Goal: Information Seeking & Learning: Learn about a topic

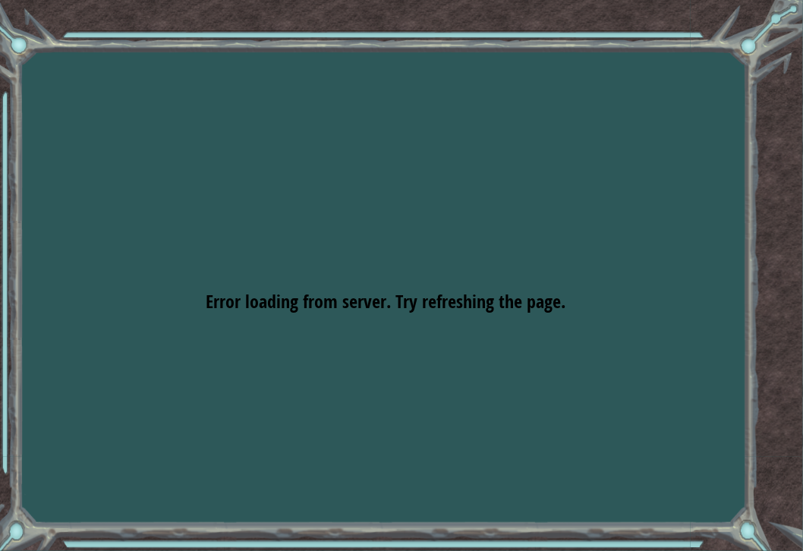
click at [192, 106] on div "Goals Error loading from server. Try refreshing the page. You'll need to join a…" at bounding box center [401, 275] width 803 height 551
